Goal: Task Accomplishment & Management: Complete application form

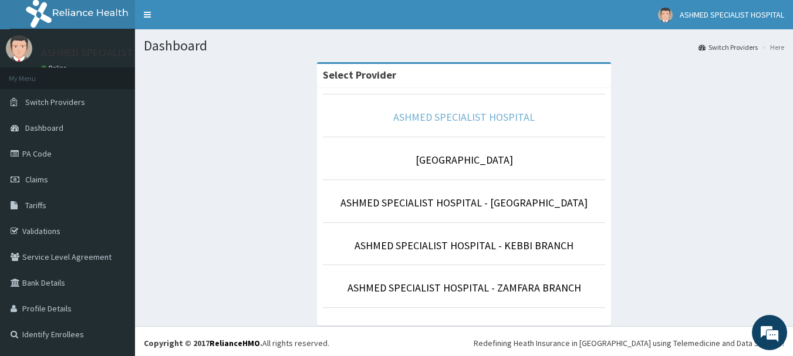
click at [433, 121] on link "ASHMED SPECIALIST HOSPITAL" at bounding box center [464, 117] width 142 height 14
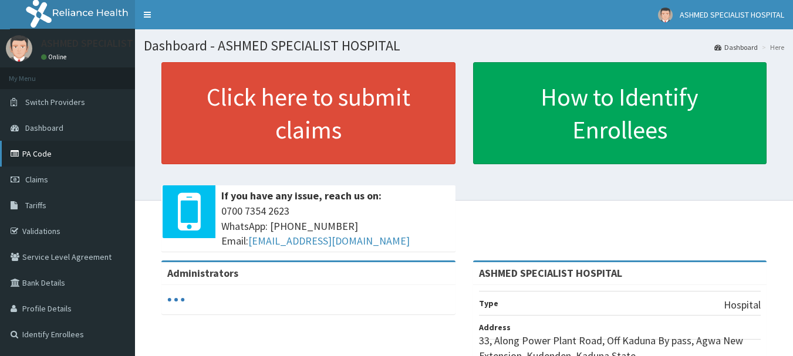
click at [36, 150] on link "PA Code" at bounding box center [67, 154] width 135 height 26
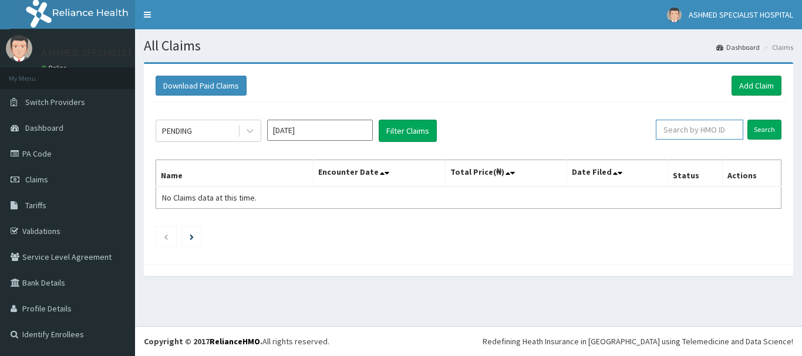
click at [694, 127] on input "text" at bounding box center [700, 130] width 88 height 20
type input "fcc/12784/a"
click at [765, 126] on input "Search" at bounding box center [765, 130] width 34 height 20
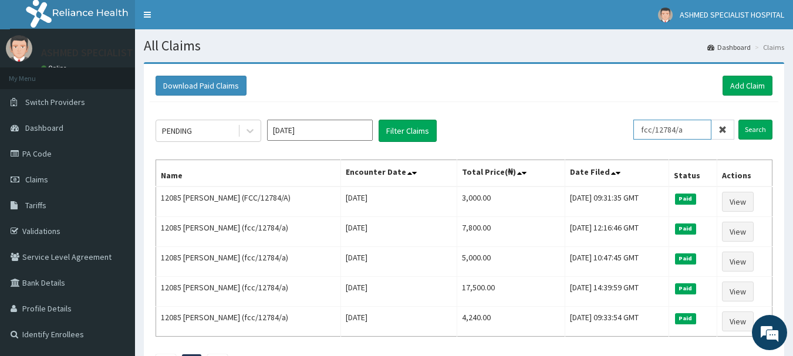
drag, startPoint x: 698, startPoint y: 131, endPoint x: 582, endPoint y: 129, distance: 116.3
click at [582, 129] on div "PENDING [DATE] Filter Claims fcc/12784/a Search" at bounding box center [464, 131] width 617 height 22
click at [755, 84] on link "Add Claim" at bounding box center [748, 86] width 50 height 20
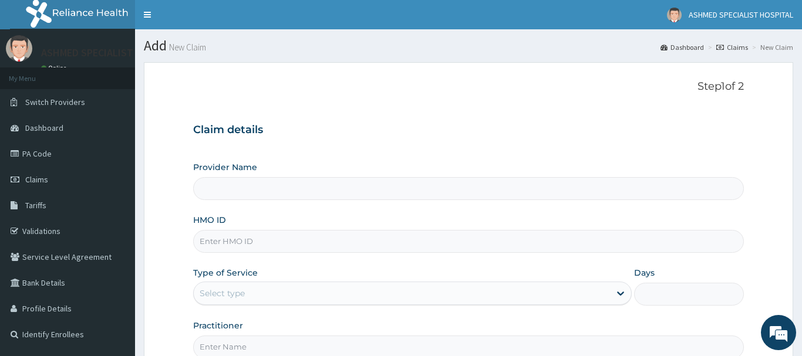
type input "ASHMED SPECIALIST HOSPITAL"
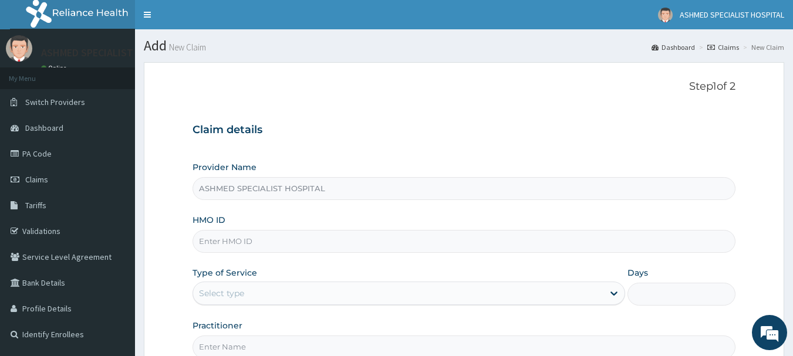
click at [228, 237] on input "HMO ID" at bounding box center [465, 241] width 544 height 23
paste input "fcc/12784/a"
type input "fcc/12784/a"
click at [216, 291] on div "Select type" at bounding box center [221, 294] width 45 height 12
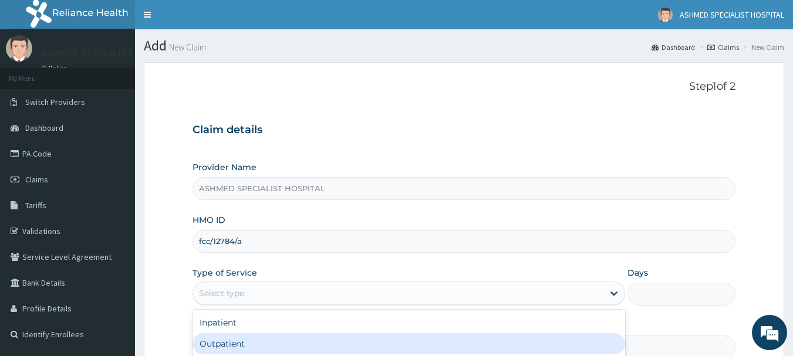
click at [217, 350] on div "Outpatient" at bounding box center [409, 344] width 433 height 21
type input "1"
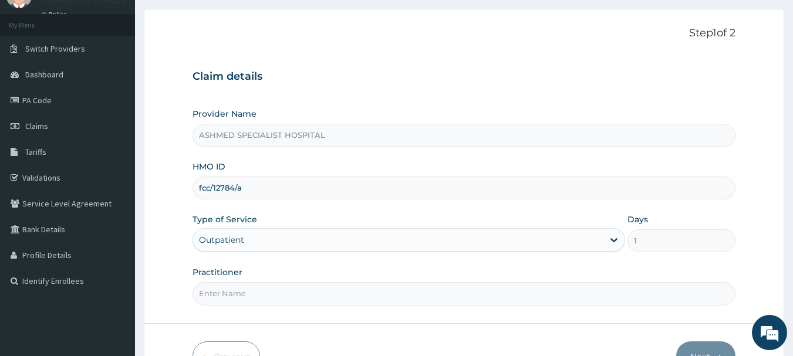
scroll to position [126, 0]
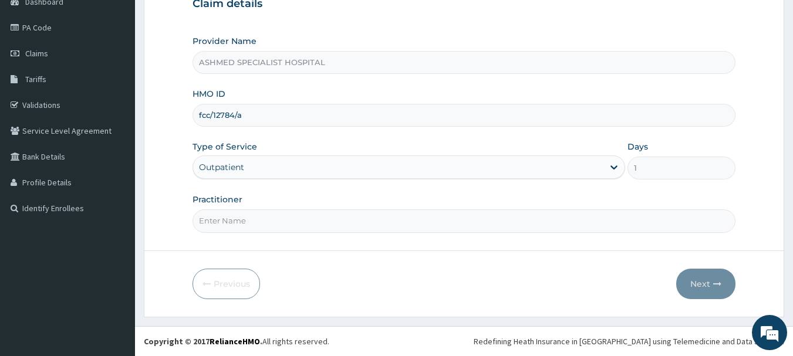
click at [247, 224] on input "Practitioner" at bounding box center [465, 221] width 544 height 23
type input "DR. THOMPSON ODESA"
click at [699, 281] on button "Next" at bounding box center [706, 284] width 59 height 31
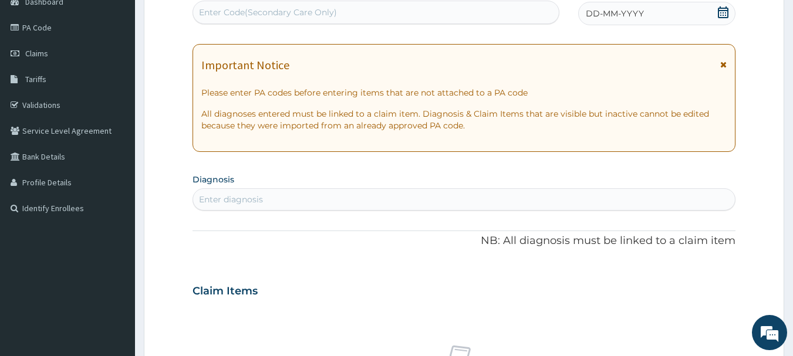
click at [243, 203] on div "Enter diagnosis" at bounding box center [231, 200] width 64 height 12
click at [231, 9] on div "Enter Code(Secondary Care Only)" at bounding box center [268, 12] width 138 height 12
paste input "PA/CE7F11"
type input "PA/CE7F11"
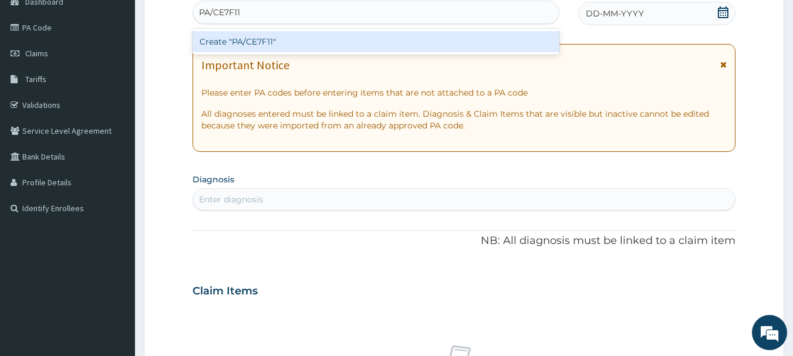
click at [237, 39] on div "Create "PA/CE7F11"" at bounding box center [377, 41] width 368 height 21
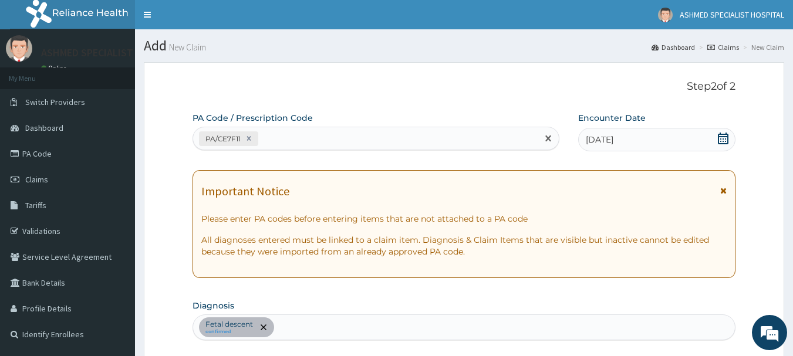
click at [287, 140] on div "PA/CE7F11" at bounding box center [365, 138] width 345 height 19
paste input "PA/0B2B26"
type input "PA/0B2B26"
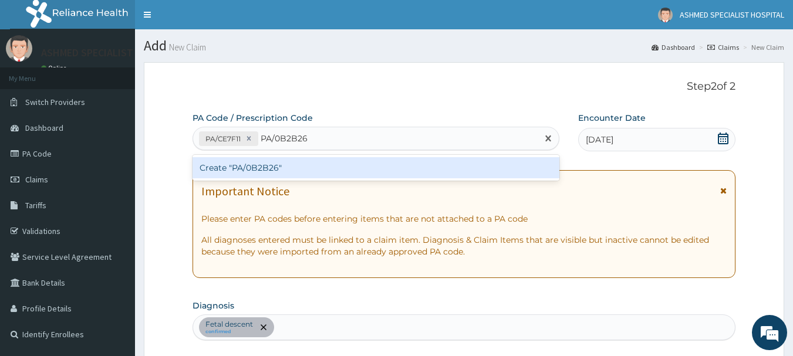
click at [256, 165] on div "Create "PA/0B2B26"" at bounding box center [377, 167] width 368 height 21
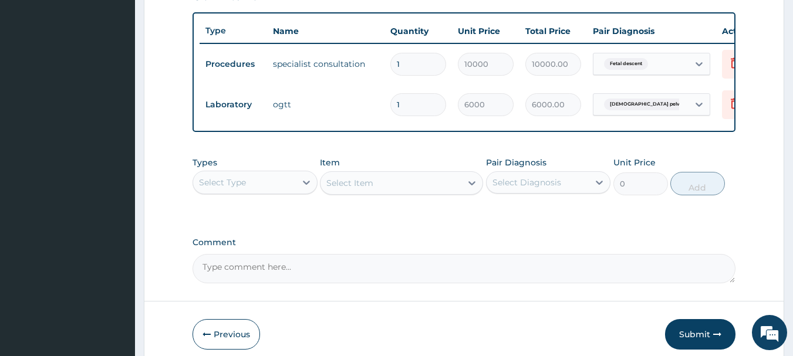
scroll to position [484, 0]
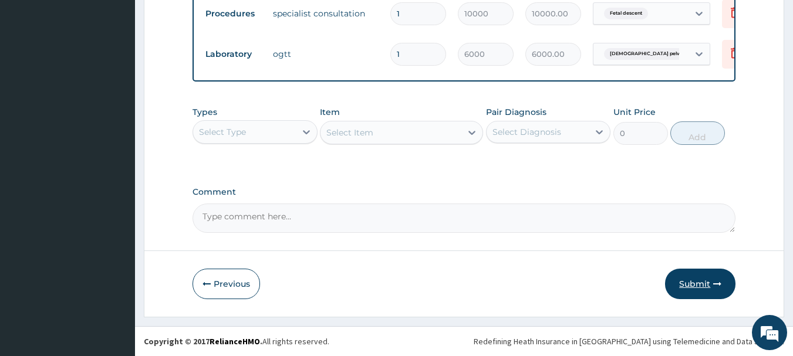
click at [695, 280] on button "Submit" at bounding box center [700, 284] width 70 height 31
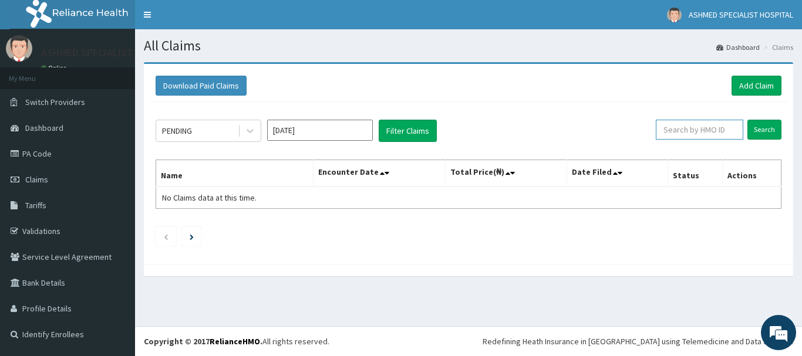
click at [687, 130] on input "text" at bounding box center [700, 130] width 88 height 20
paste input "fcc/12784/a"
type input "fcc/12784/a"
click at [766, 133] on input "Search" at bounding box center [765, 130] width 34 height 20
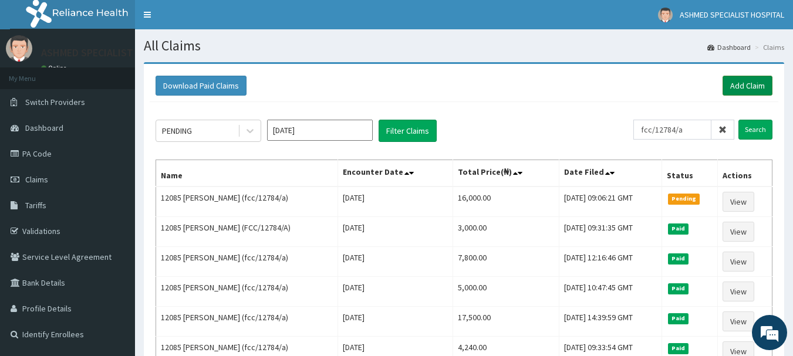
click at [749, 82] on link "Add Claim" at bounding box center [748, 86] width 50 height 20
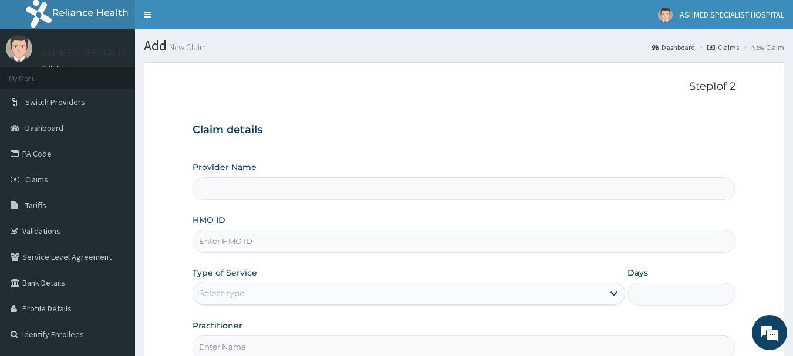
type input "ASHMED SPECIALIST HOSPITAL"
click at [214, 240] on input "HMO ID" at bounding box center [465, 241] width 544 height 23
type input "wak/10207/b"
click at [220, 284] on div "Select type" at bounding box center [409, 293] width 433 height 23
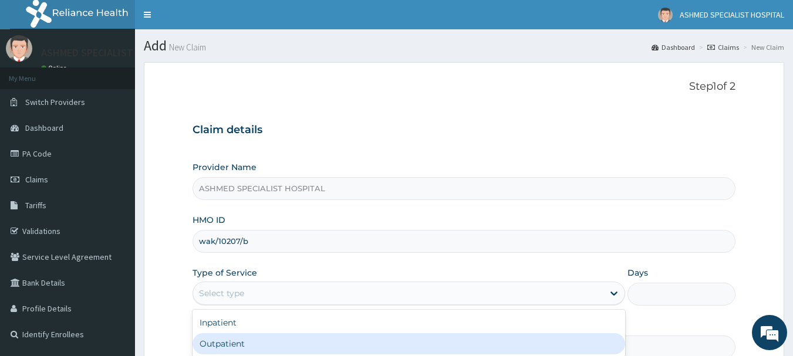
click at [216, 346] on div "Outpatient" at bounding box center [409, 344] width 433 height 21
type input "1"
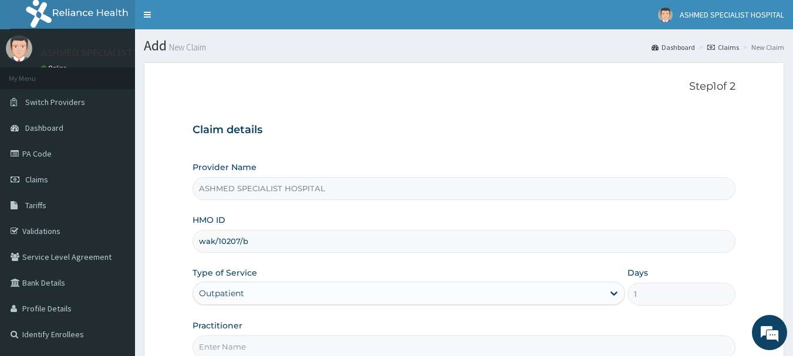
scroll to position [126, 0]
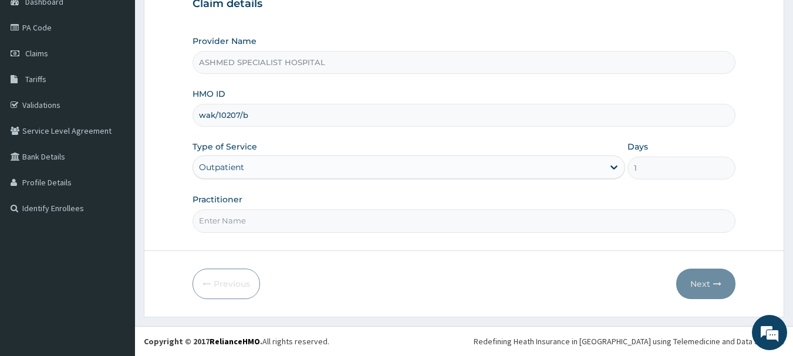
click at [271, 220] on input "Practitioner" at bounding box center [465, 221] width 544 height 23
type input "d"
type input "DR. MOROOF"
click at [706, 281] on button "Next" at bounding box center [706, 284] width 59 height 31
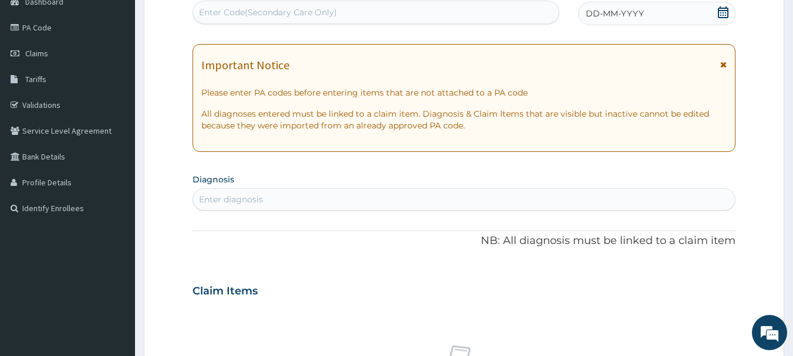
click at [375, 15] on div "Enter Code(Secondary Care Only)" at bounding box center [376, 12] width 366 height 19
paste input "PA/FB2800"
type input "PA/FB2800"
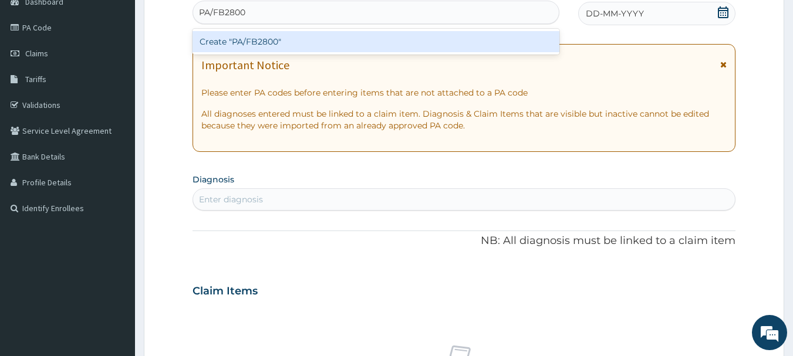
click at [347, 38] on div "Create "PA/FB2800"" at bounding box center [377, 41] width 368 height 21
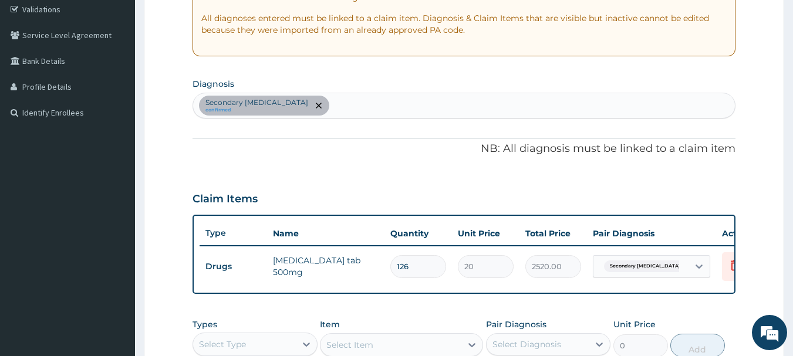
scroll to position [221, 0]
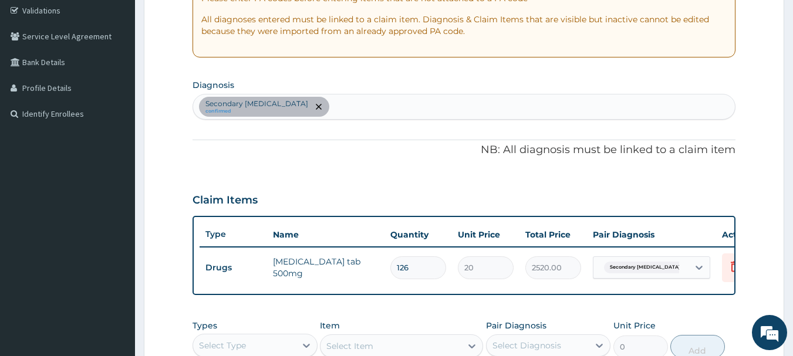
click at [369, 105] on div "Secondary hyperprolactinemia confirmed" at bounding box center [464, 107] width 543 height 25
type input "anemia"
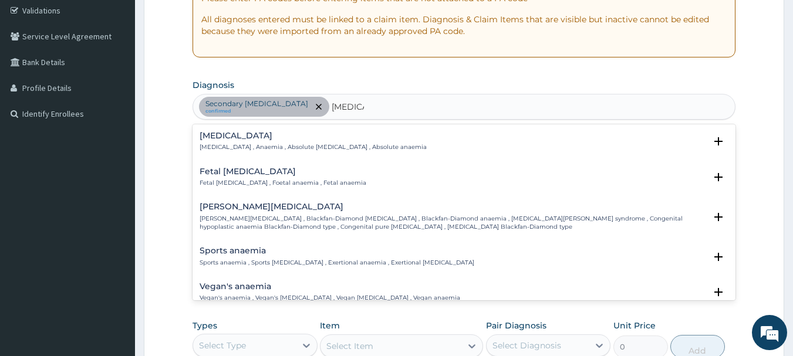
click at [222, 137] on h4 "Anemia" at bounding box center [313, 136] width 227 height 9
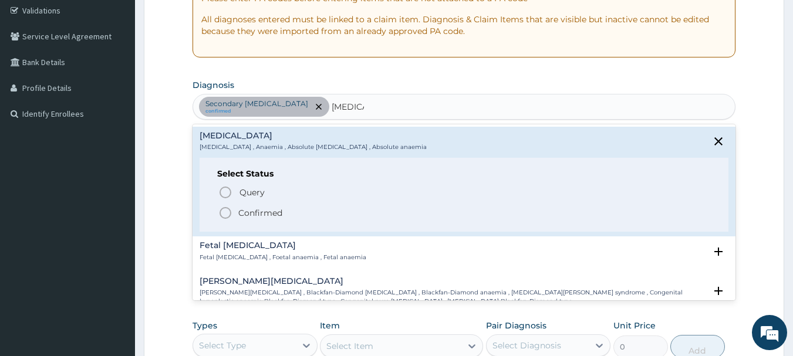
click at [231, 211] on icon "status option filled" at bounding box center [225, 213] width 14 height 14
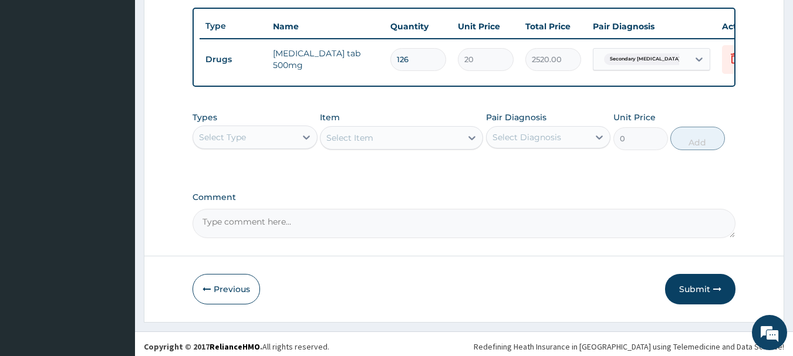
scroll to position [443, 0]
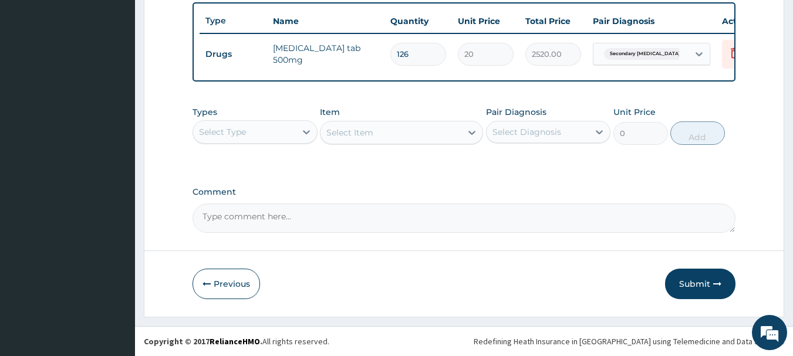
click at [257, 131] on div "Select Type" at bounding box center [244, 132] width 103 height 19
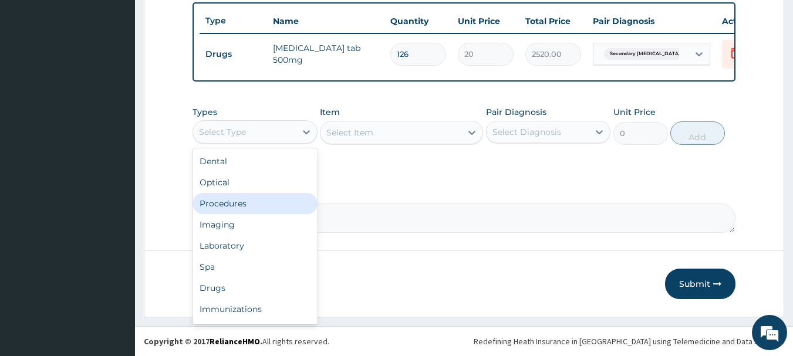
click at [230, 208] on div "Procedures" at bounding box center [255, 203] width 125 height 21
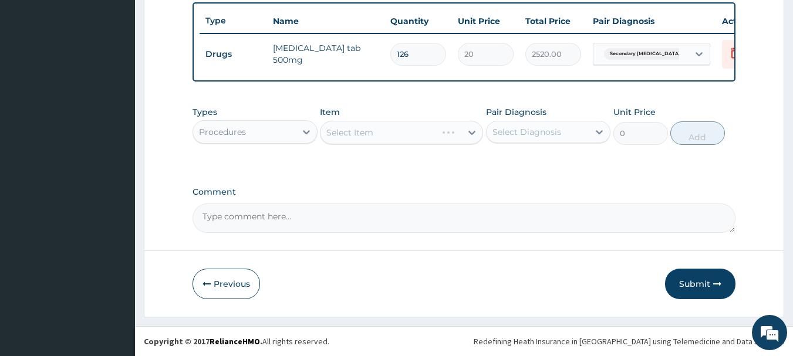
click at [469, 130] on div "Select Item" at bounding box center [401, 132] width 163 height 23
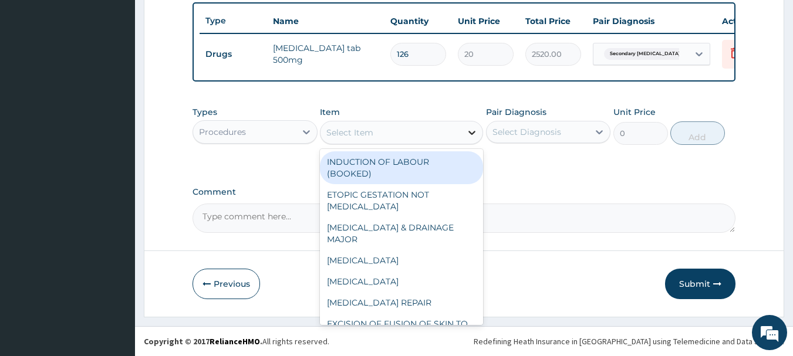
click at [472, 133] on icon at bounding box center [472, 133] width 12 height 12
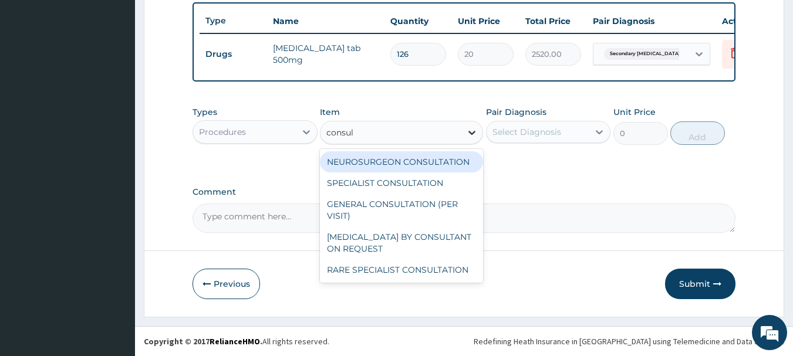
type input "consult"
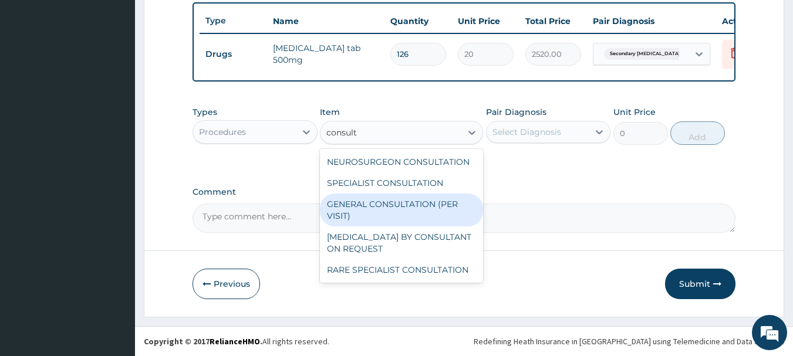
click at [445, 208] on div "GENERAL CONSULTATION (PER VISIT)" at bounding box center [401, 210] width 163 height 33
type input "2000"
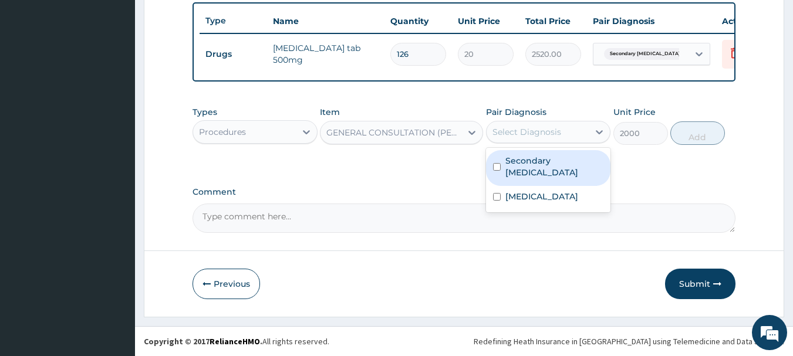
click at [541, 134] on div "Select Diagnosis" at bounding box center [527, 132] width 69 height 12
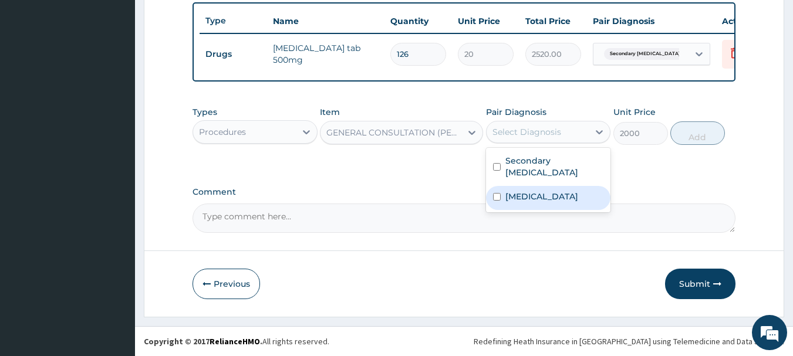
click at [522, 194] on label "Anemia" at bounding box center [542, 197] width 73 height 12
checkbox input "true"
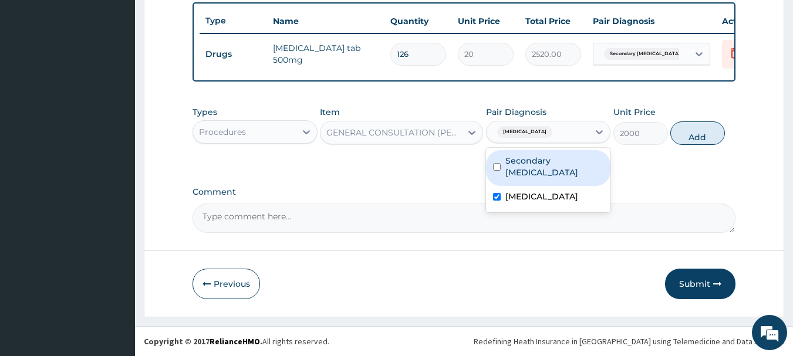
click at [530, 166] on label "Secondary hyperprolactinemia" at bounding box center [555, 166] width 99 height 23
checkbox input "true"
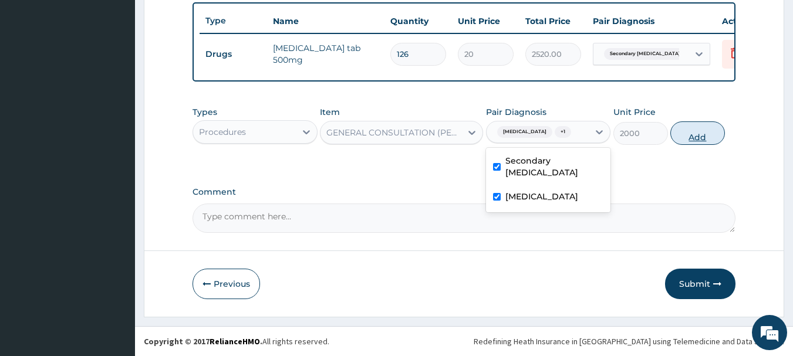
click at [688, 136] on button "Add" at bounding box center [698, 133] width 55 height 23
type input "0"
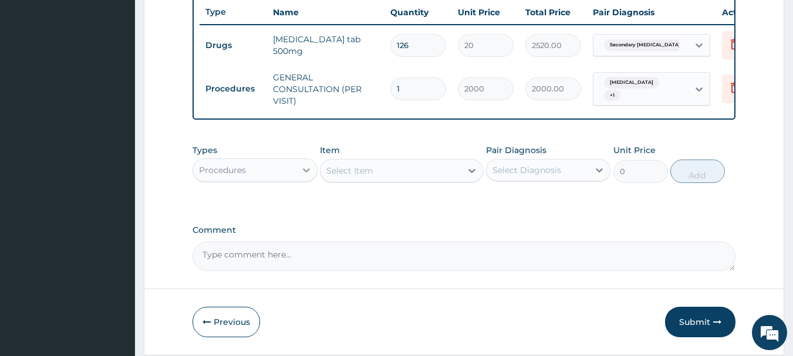
click at [304, 176] on icon at bounding box center [307, 170] width 12 height 12
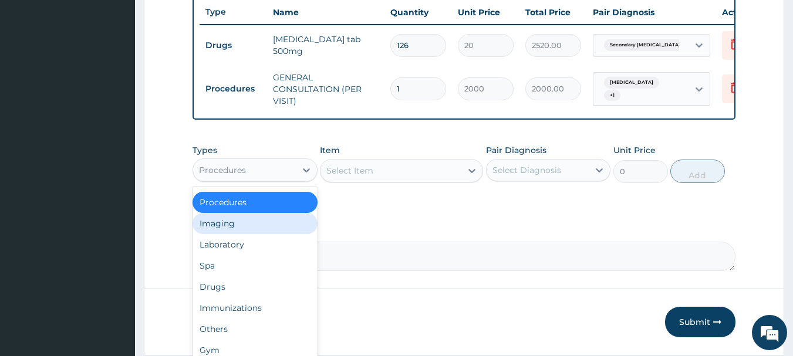
scroll to position [40, 0]
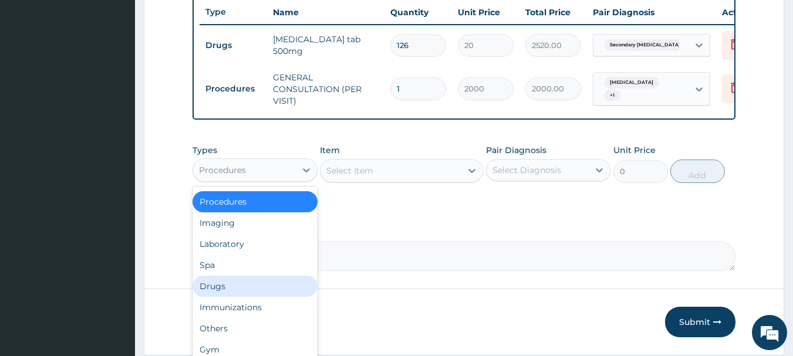
click at [216, 295] on div "Drugs" at bounding box center [255, 286] width 125 height 21
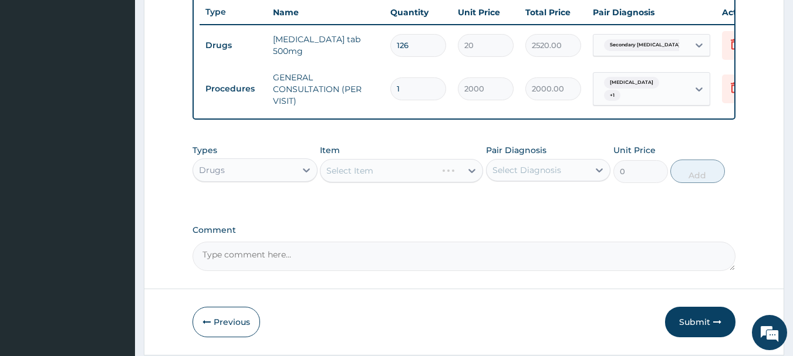
click at [411, 179] on div "Select Item" at bounding box center [401, 170] width 163 height 23
click at [425, 180] on div "Select Item" at bounding box center [401, 170] width 163 height 23
click at [449, 181] on div "Select Item" at bounding box center [401, 170] width 163 height 23
click at [470, 181] on div "Select Item" at bounding box center [401, 170] width 163 height 23
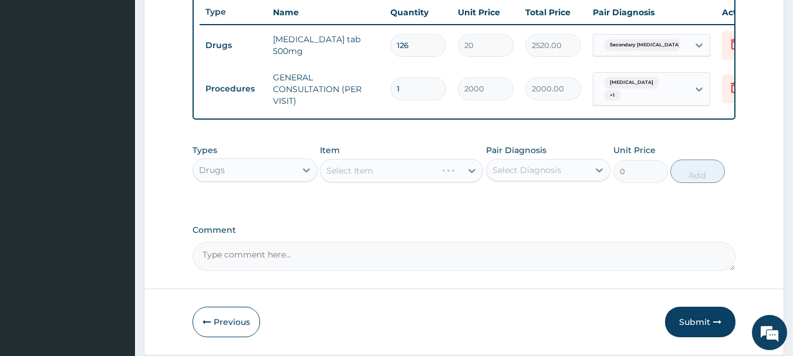
click at [469, 183] on div "Select Item" at bounding box center [401, 170] width 163 height 23
click at [468, 180] on div "Select Item" at bounding box center [401, 170] width 163 height 23
click at [460, 175] on div "Select Item" at bounding box center [391, 170] width 141 height 19
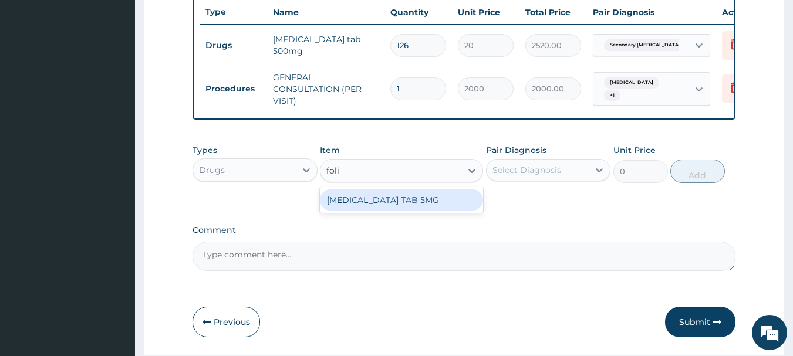
type input "folic"
click at [435, 207] on div "FOLIC ACID TAB 5MG" at bounding box center [401, 200] width 163 height 21
type input "10"
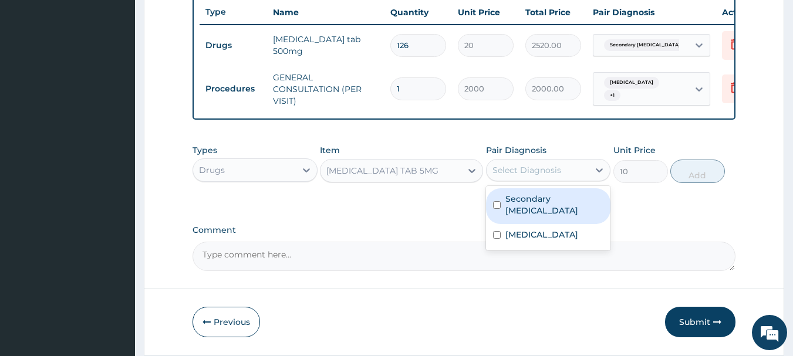
click at [553, 176] on div "Select Diagnosis" at bounding box center [527, 170] width 69 height 12
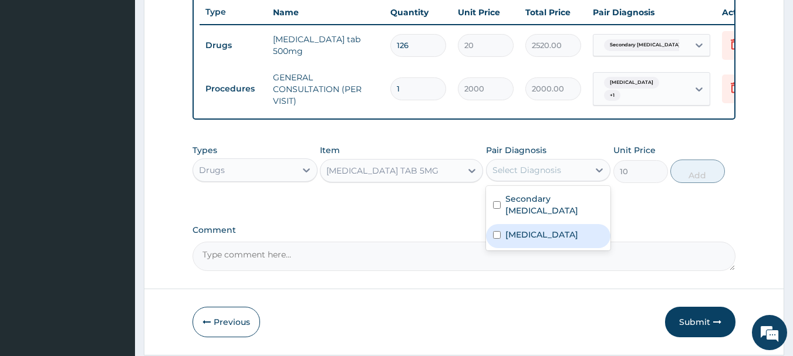
click at [526, 237] on div "Anemia" at bounding box center [548, 236] width 125 height 24
checkbox input "true"
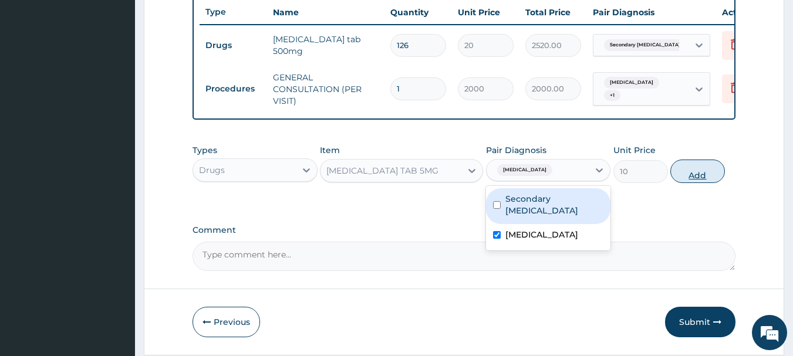
click at [679, 179] on button "Add" at bounding box center [698, 171] width 55 height 23
type input "0"
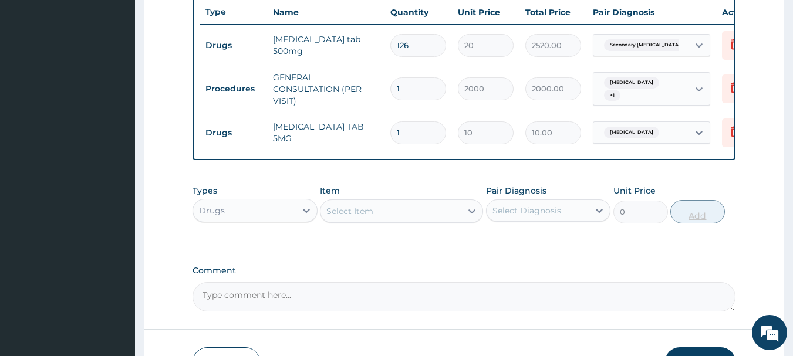
type input "0.00"
type input "3"
type input "30.00"
type input "30"
type input "300.00"
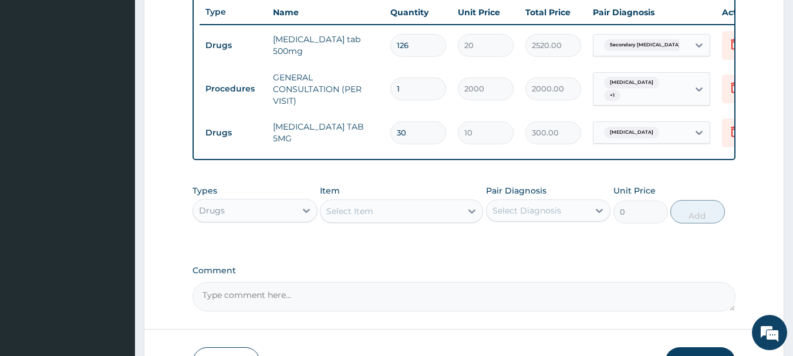
scroll to position [531, 0]
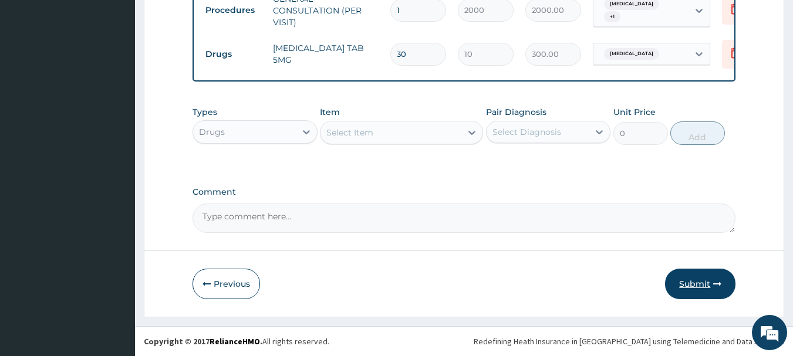
type input "30"
click at [691, 280] on button "Submit" at bounding box center [700, 284] width 70 height 31
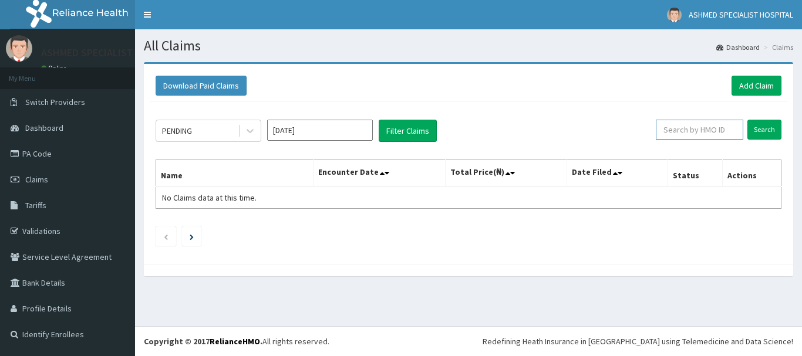
click at [703, 137] on input "text" at bounding box center [700, 130] width 88 height 20
paste input "WAK/10207/B"
type input "WAK/10207/B"
click at [766, 122] on input "Search" at bounding box center [765, 130] width 34 height 20
click at [763, 127] on input "Search" at bounding box center [765, 130] width 34 height 20
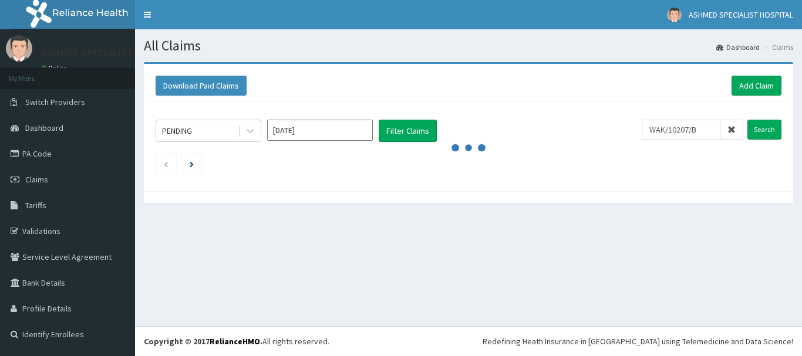
click at [514, 198] on div at bounding box center [469, 197] width 650 height 12
click at [764, 123] on input "Search" at bounding box center [765, 130] width 34 height 20
click at [748, 120] on input "Search" at bounding box center [765, 130] width 34 height 20
click at [771, 128] on input "Search" at bounding box center [765, 130] width 34 height 20
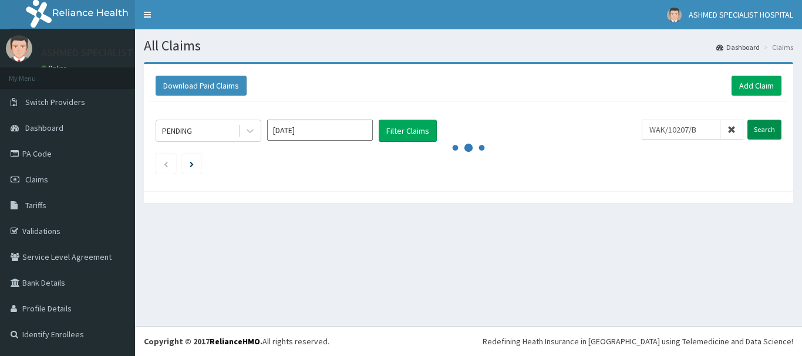
click at [771, 128] on input "Search" at bounding box center [765, 130] width 34 height 20
